Goal: Transaction & Acquisition: Purchase product/service

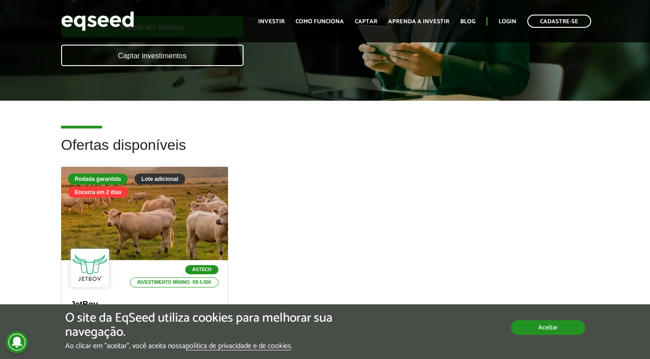
click at [551, 332] on button "Aceitar" at bounding box center [548, 328] width 74 height 15
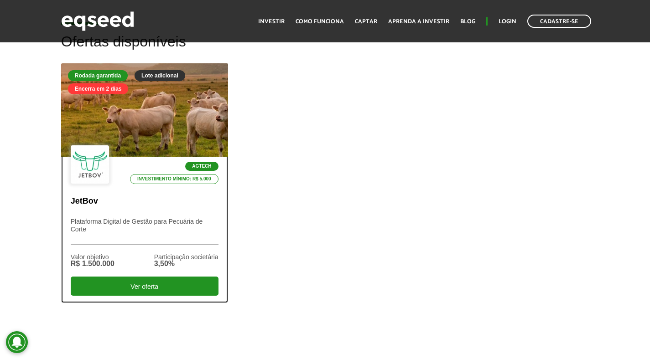
scroll to position [231, 0]
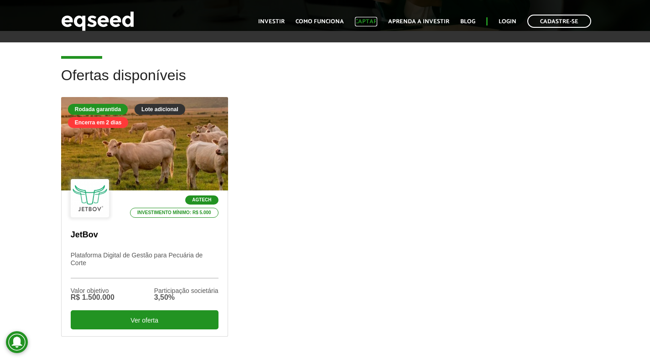
click at [371, 20] on link "Captar" at bounding box center [366, 22] width 22 height 6
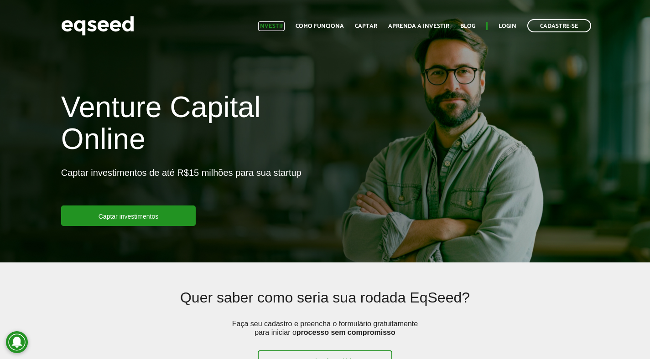
click at [284, 26] on link "Investir" at bounding box center [271, 26] width 26 height 6
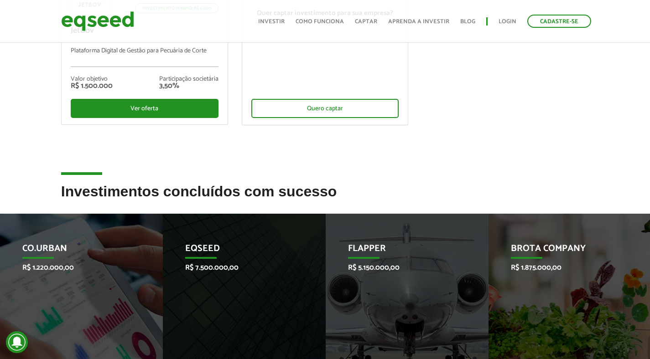
scroll to position [311, 0]
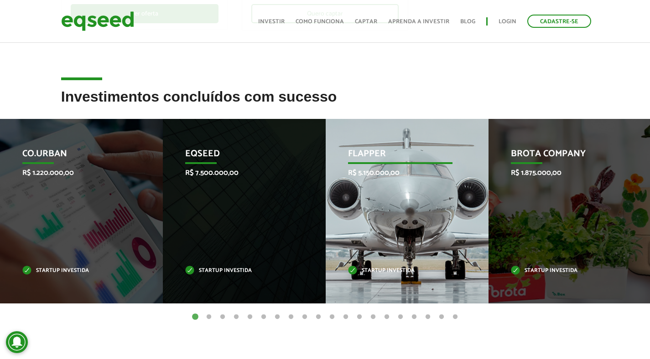
click at [378, 158] on p "Flapper" at bounding box center [400, 157] width 104 height 16
click at [368, 169] on p "R$ 5.150.000,00" at bounding box center [400, 173] width 104 height 9
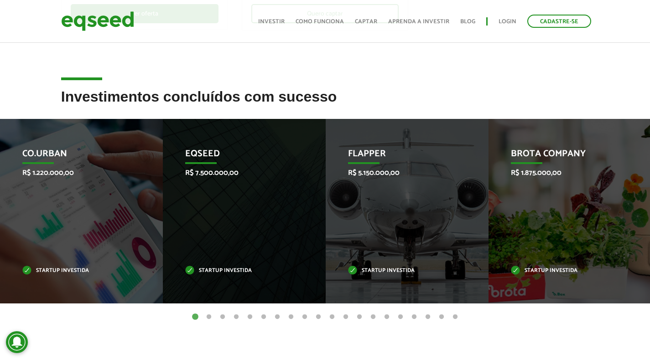
click at [209, 315] on button "2" at bounding box center [208, 317] width 9 height 9
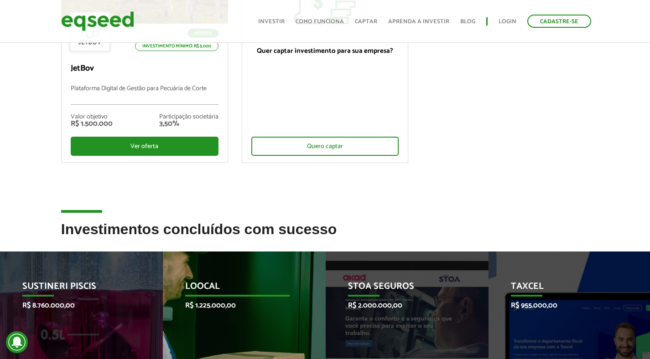
scroll to position [27, 0]
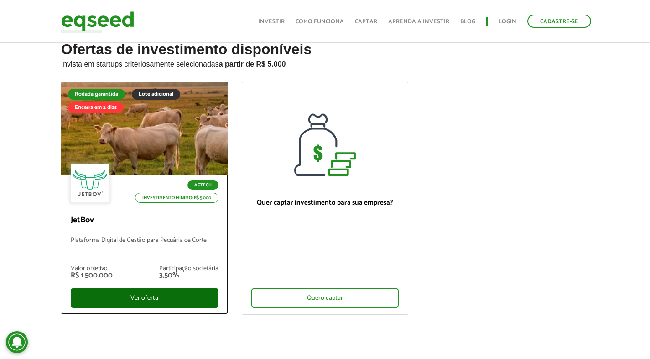
click at [160, 297] on div "Ver oferta" at bounding box center [145, 298] width 148 height 19
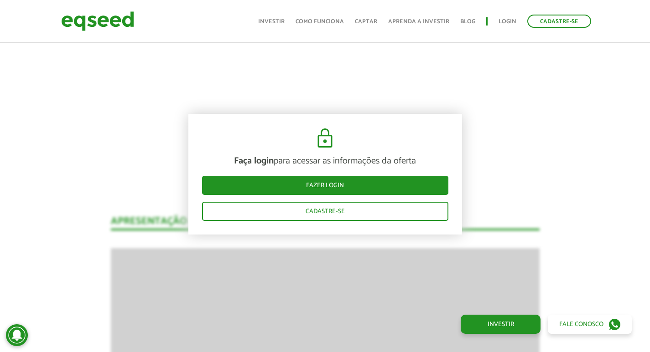
scroll to position [1063, 0]
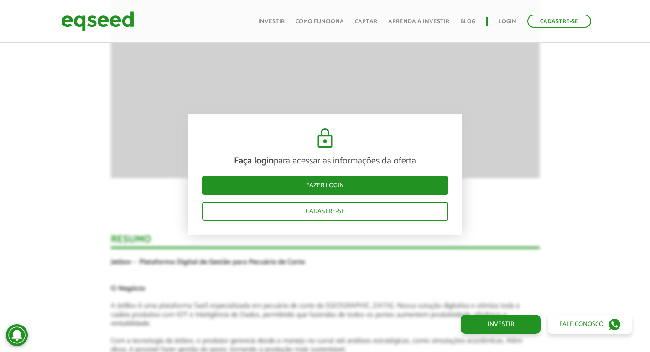
scroll to position [1868, 0]
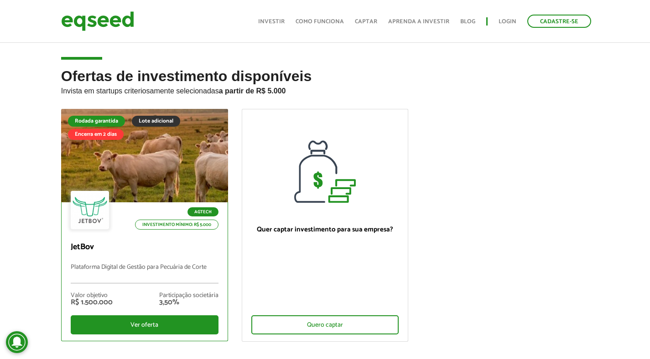
scroll to position [27, 0]
